Goal: Book appointment/travel/reservation

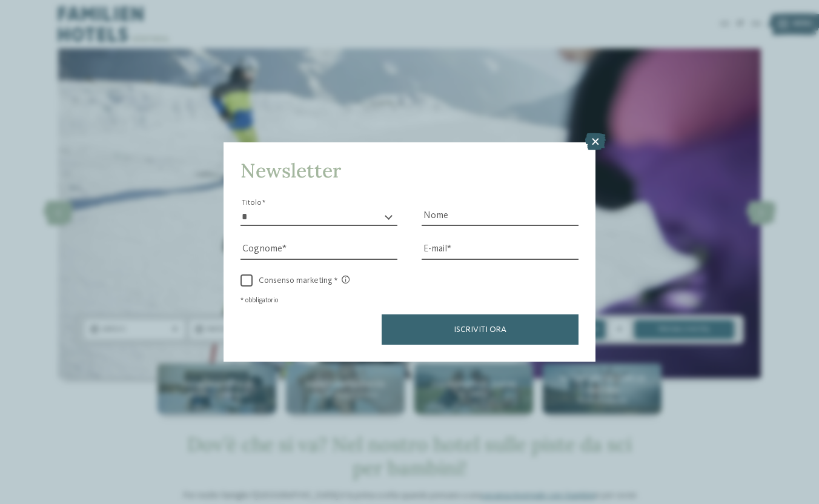
click at [597, 136] on icon at bounding box center [595, 141] width 21 height 17
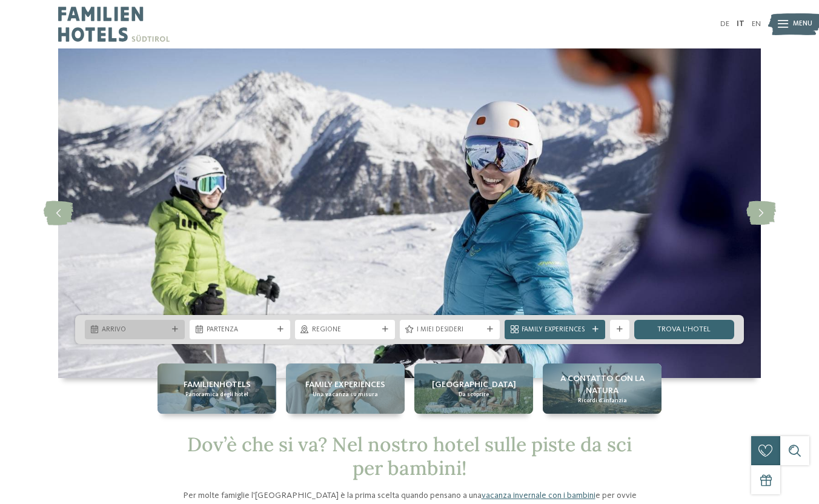
click at [128, 329] on span "Arrivo" at bounding box center [135, 330] width 66 height 10
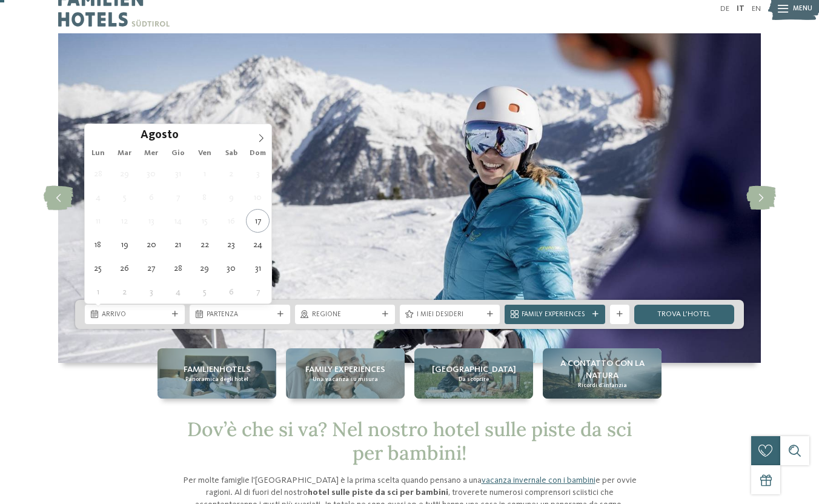
scroll to position [12, 0]
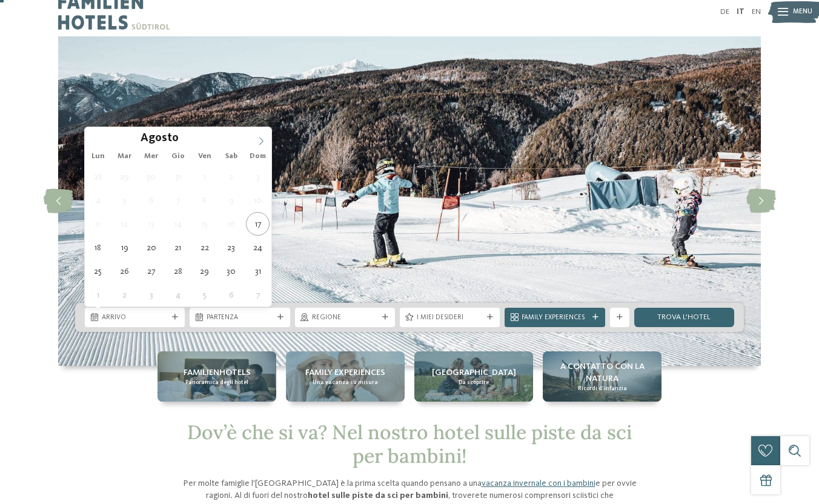
click at [262, 142] on icon at bounding box center [261, 141] width 4 height 8
type div "[DATE]"
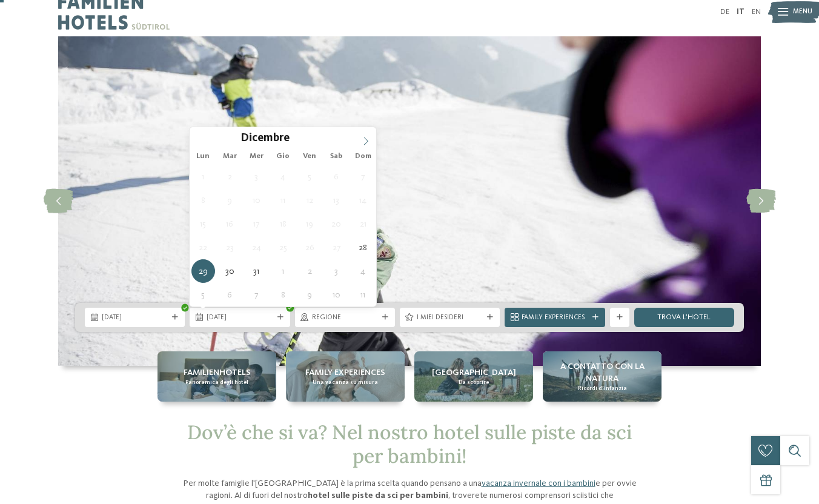
type input "****"
click at [365, 139] on icon at bounding box center [366, 141] width 8 height 8
type div "[DATE]"
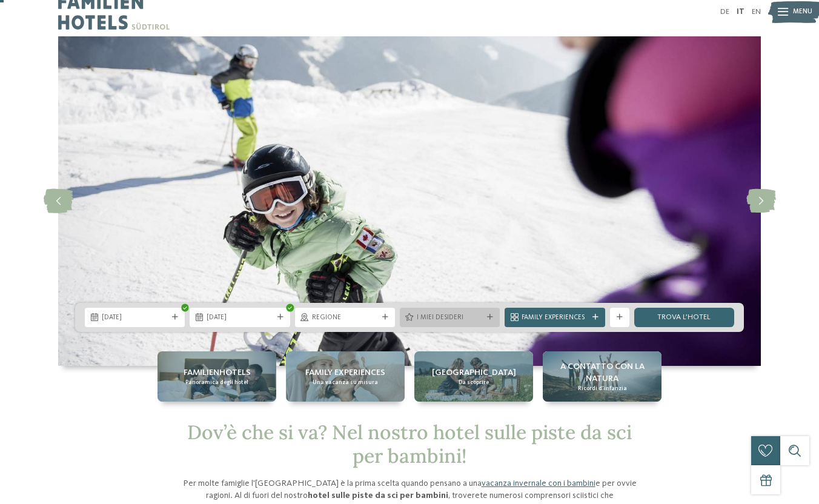
click at [466, 318] on span "I miei desideri" at bounding box center [450, 318] width 66 height 10
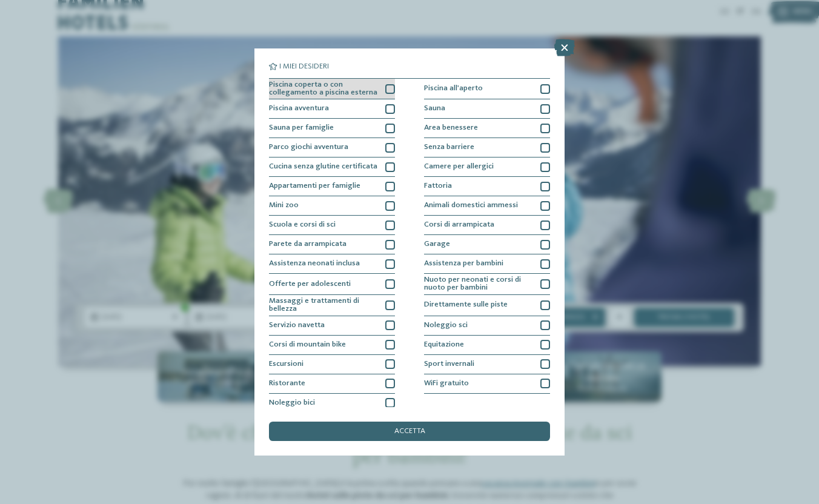
click at [392, 87] on div at bounding box center [390, 89] width 10 height 10
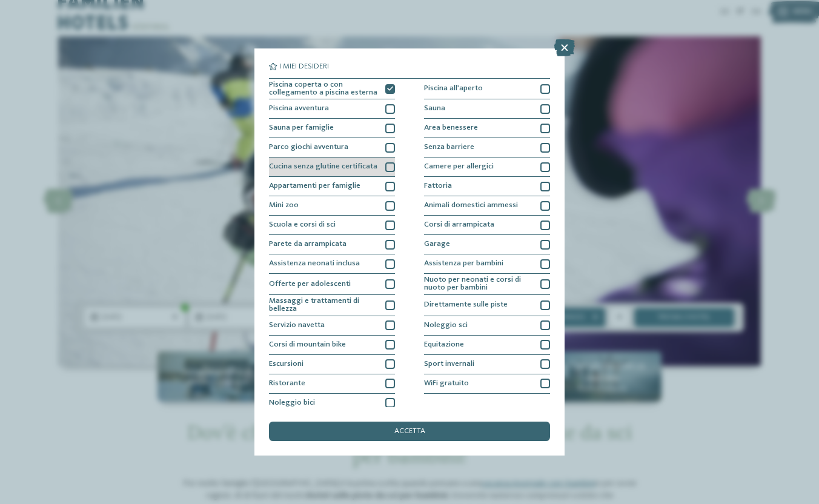
click at [386, 166] on div at bounding box center [390, 167] width 10 height 10
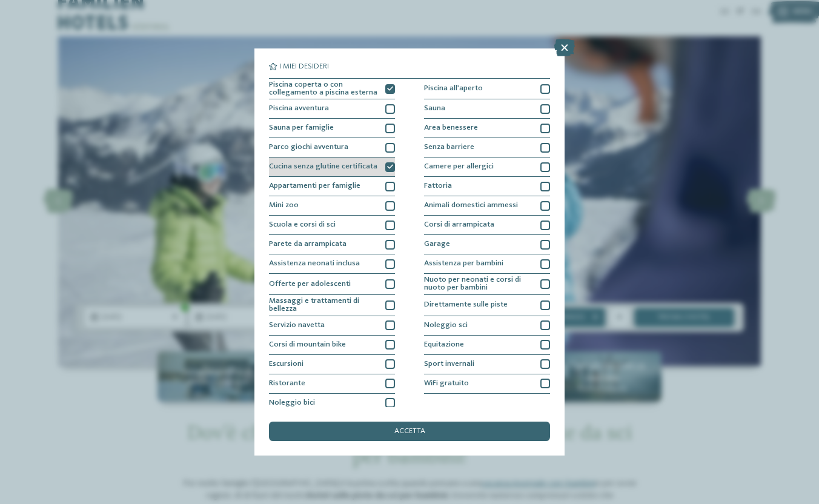
click at [386, 166] on div at bounding box center [390, 167] width 10 height 10
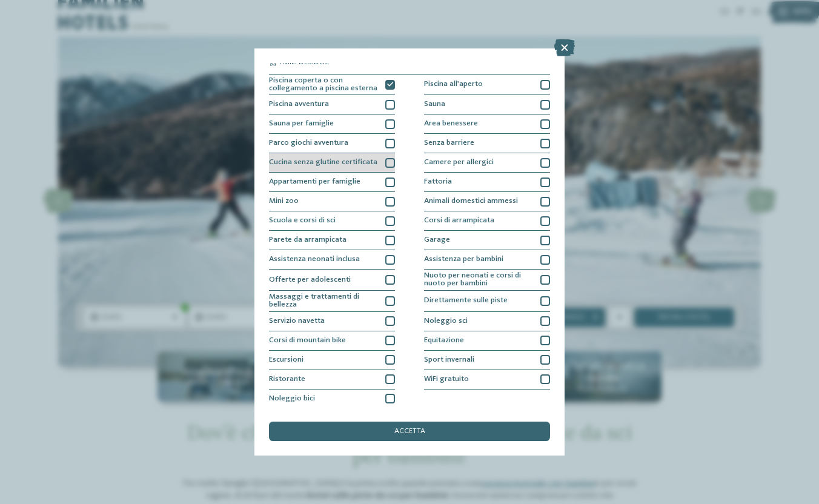
scroll to position [5, 0]
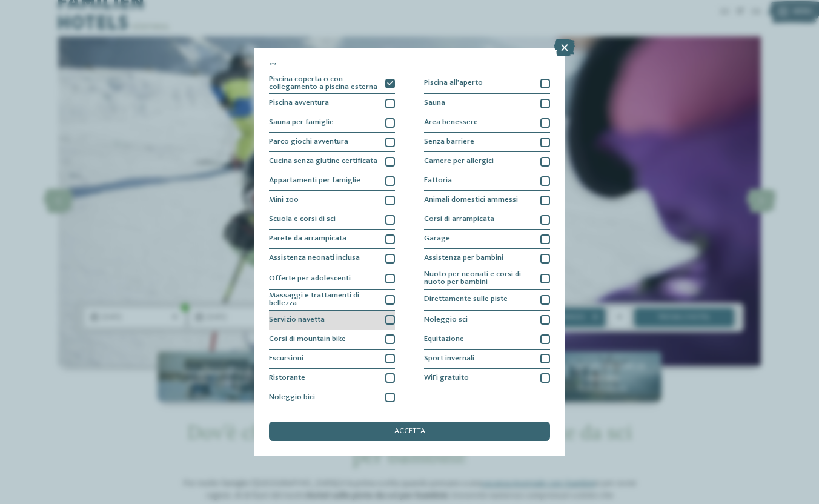
click at [392, 320] on div at bounding box center [390, 320] width 10 height 10
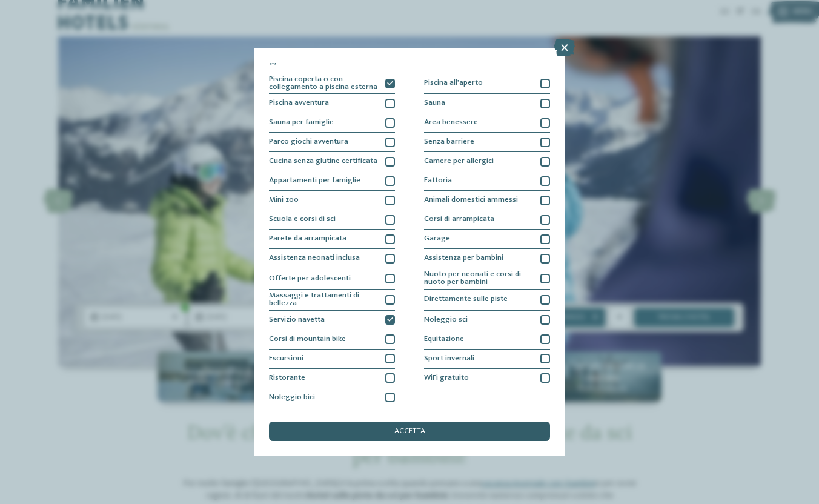
click at [485, 425] on div "accetta" at bounding box center [409, 431] width 281 height 19
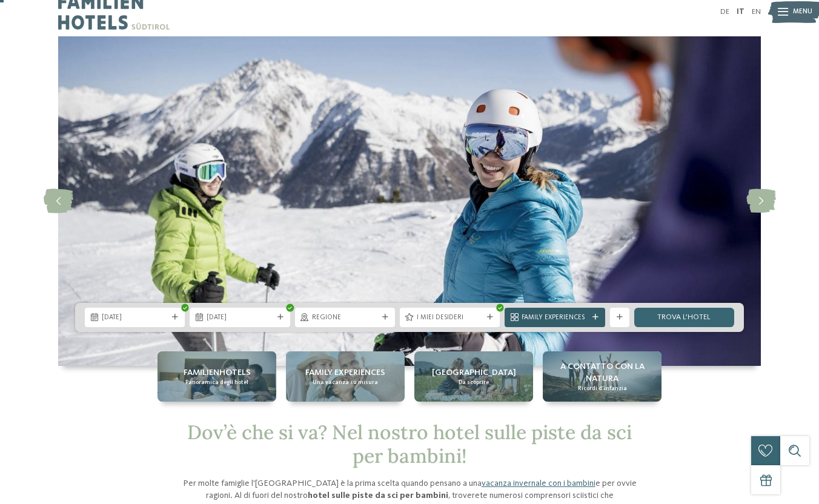
click at [591, 315] on div at bounding box center [596, 317] width 10 height 6
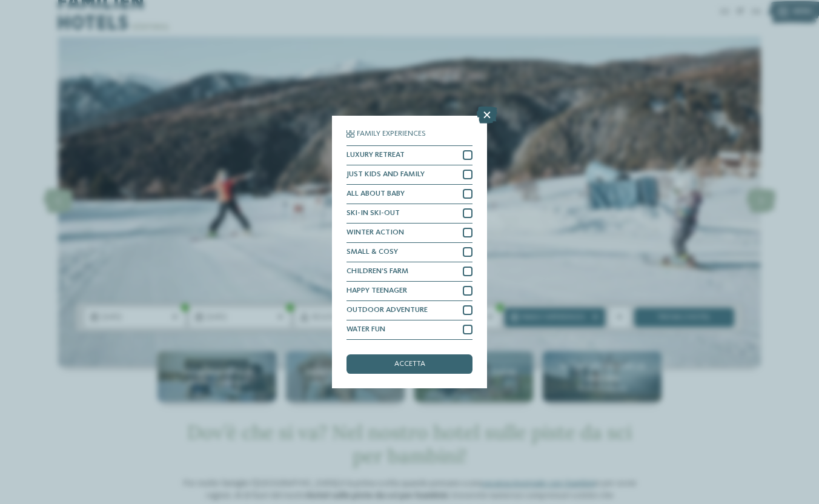
click at [491, 115] on icon at bounding box center [487, 115] width 21 height 17
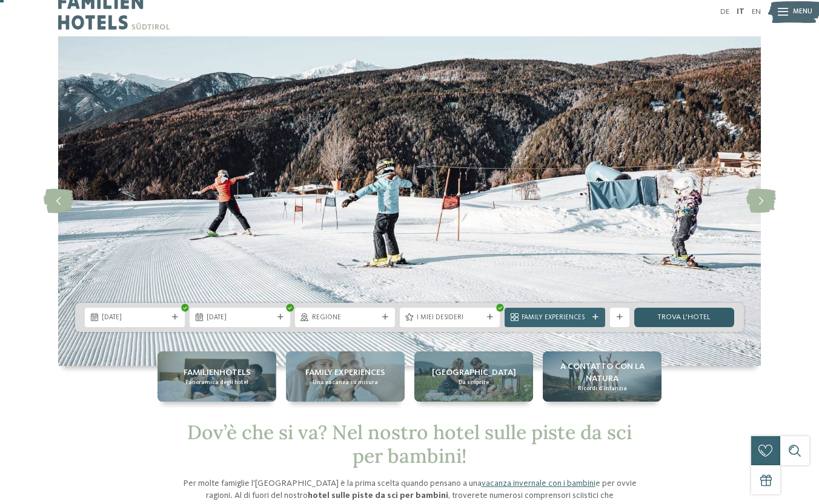
click at [695, 320] on link "trova l’hotel" at bounding box center [684, 317] width 100 height 19
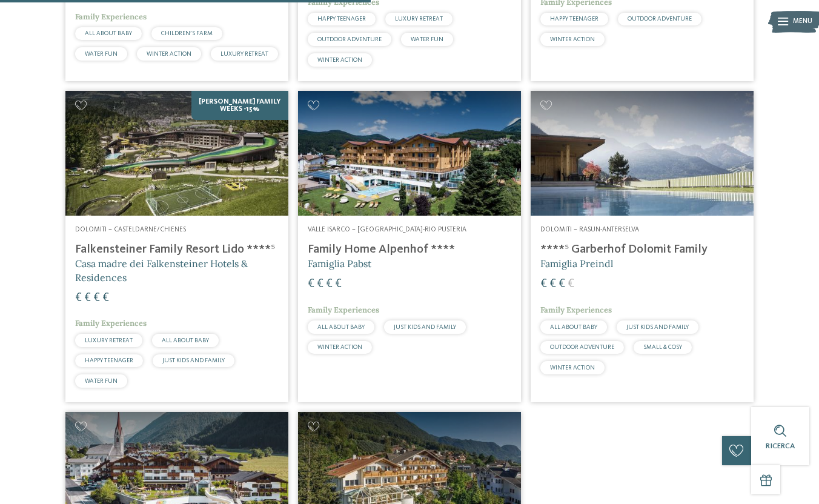
scroll to position [508, 0]
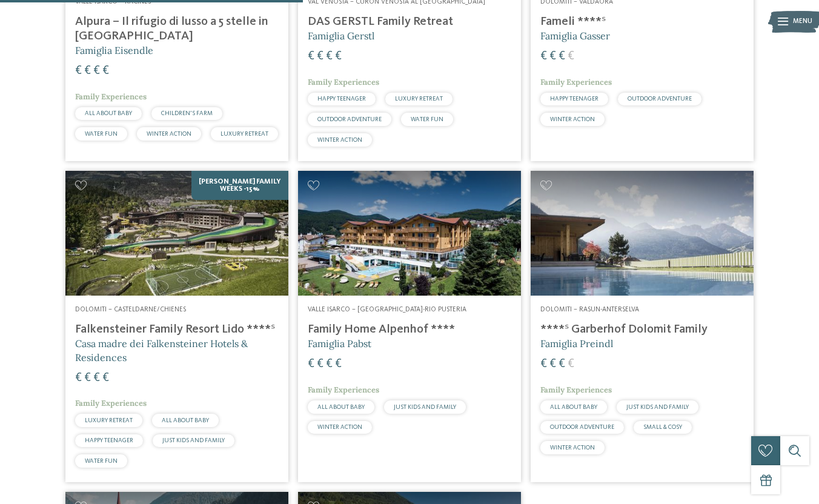
click at [629, 251] on img at bounding box center [642, 233] width 223 height 125
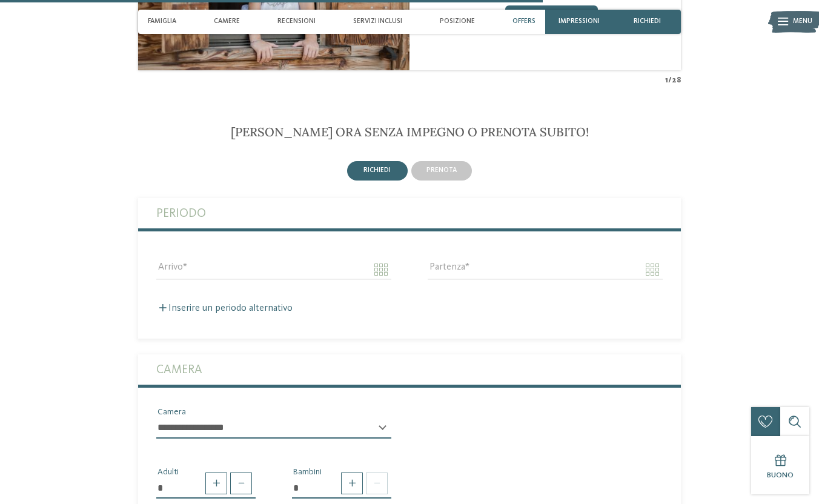
scroll to position [2073, 0]
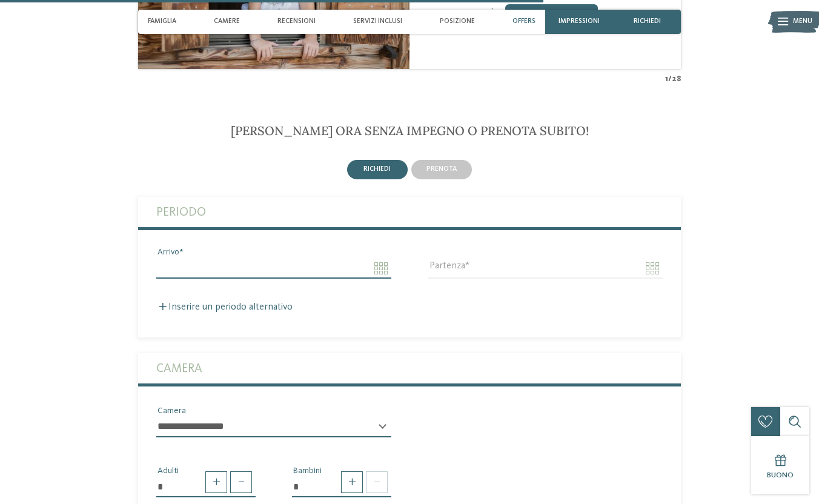
click at [377, 258] on input "Arrivo" at bounding box center [273, 268] width 235 height 21
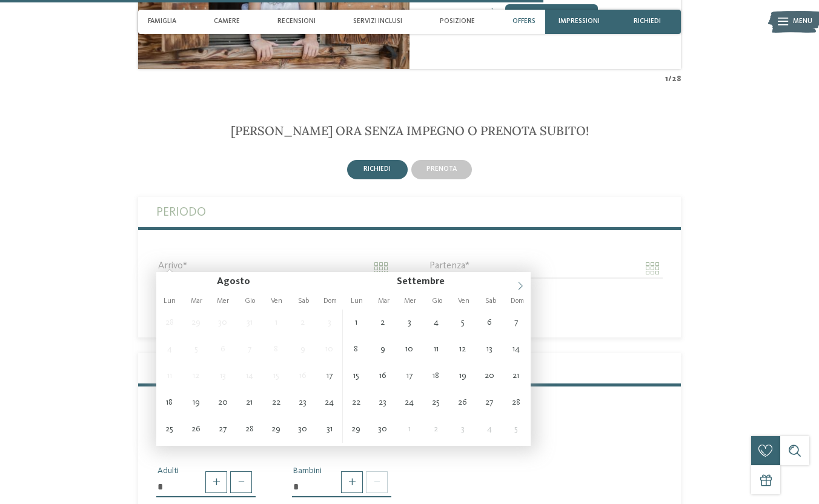
click at [521, 284] on icon at bounding box center [520, 286] width 8 height 8
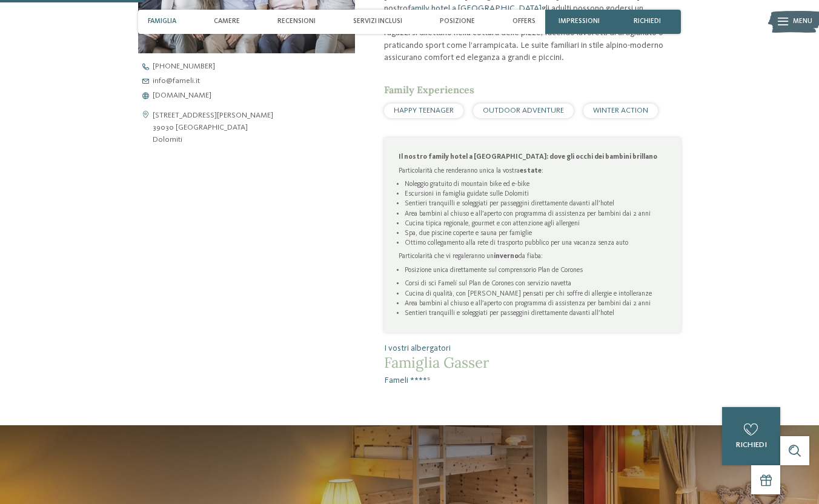
scroll to position [388, 0]
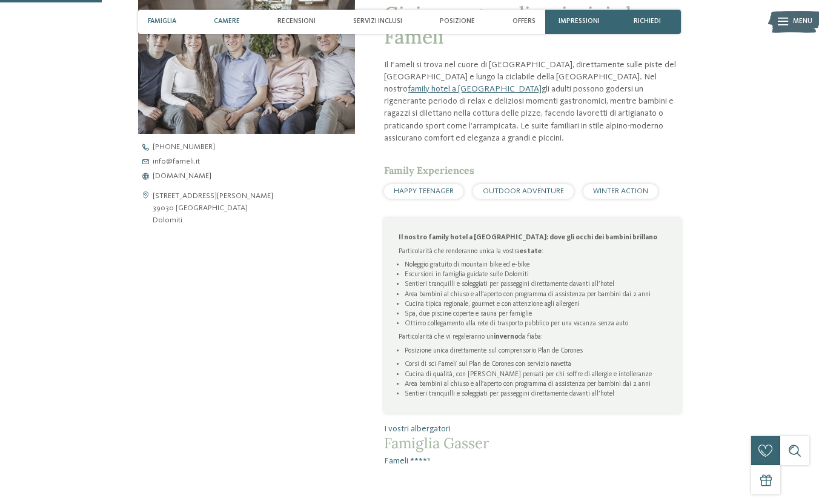
click at [226, 21] on span "Camere" at bounding box center [227, 22] width 26 height 8
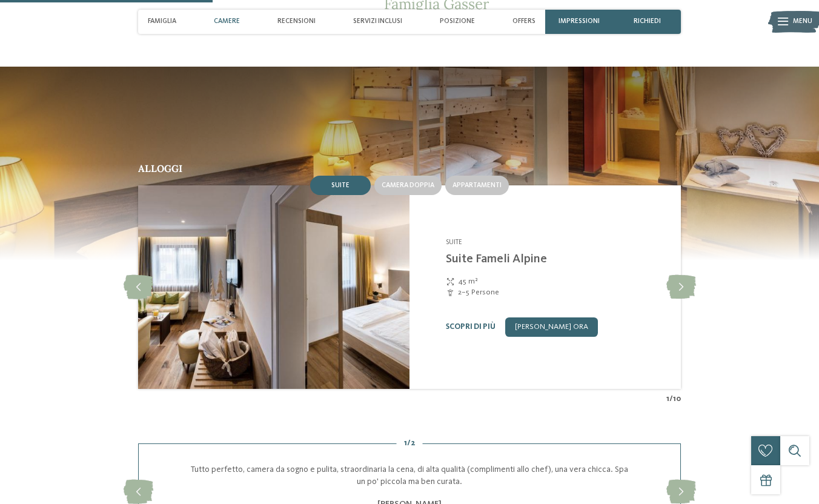
scroll to position [827, 0]
click at [284, 14] on div "Recensioni" at bounding box center [297, 22] width 48 height 24
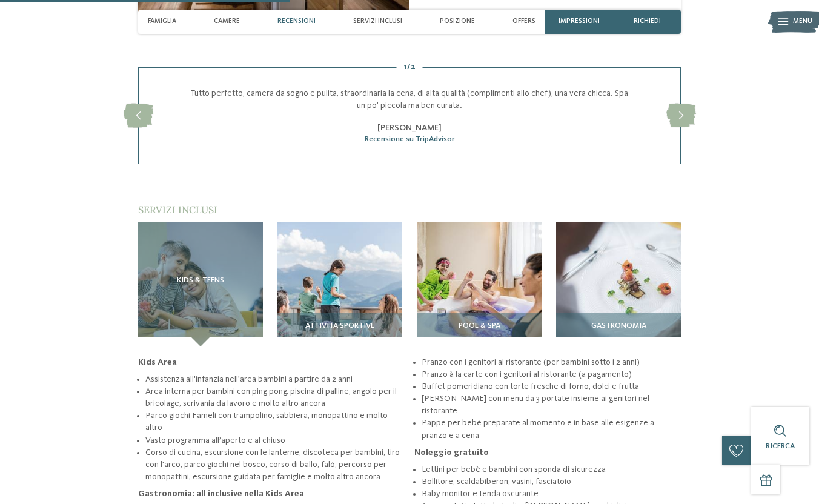
scroll to position [1203, 0]
click at [366, 15] on div "Servizi inclusi" at bounding box center [377, 22] width 59 height 24
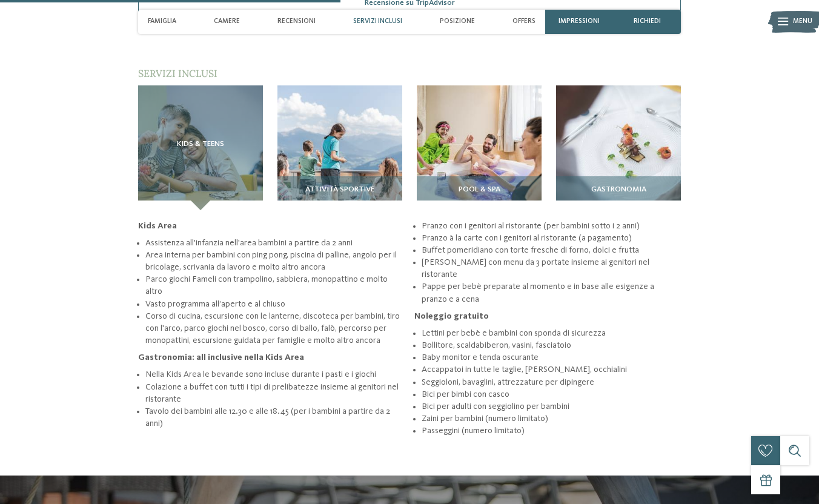
scroll to position [1339, 0]
click at [368, 142] on img at bounding box center [339, 147] width 125 height 125
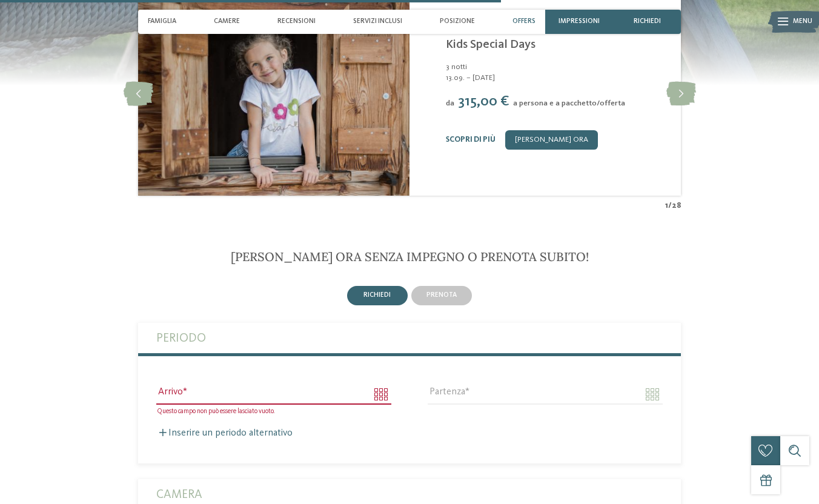
scroll to position [1856, 0]
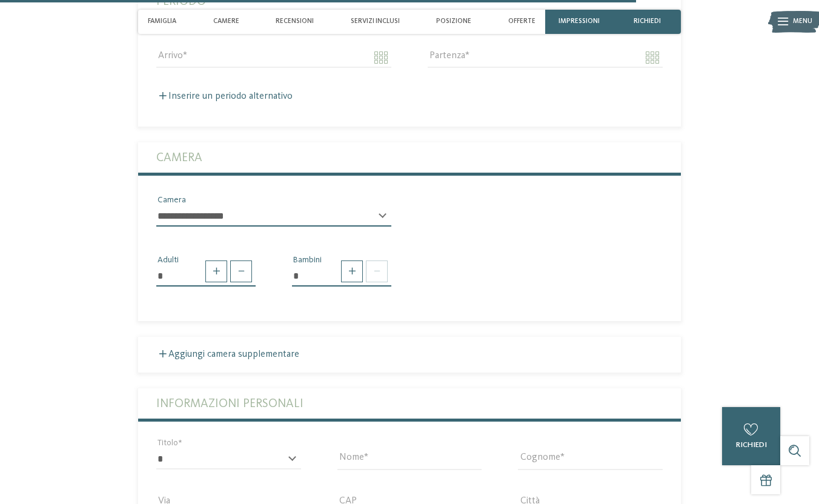
scroll to position [2938, 0]
